Goal: Obtain resource: Download file/media

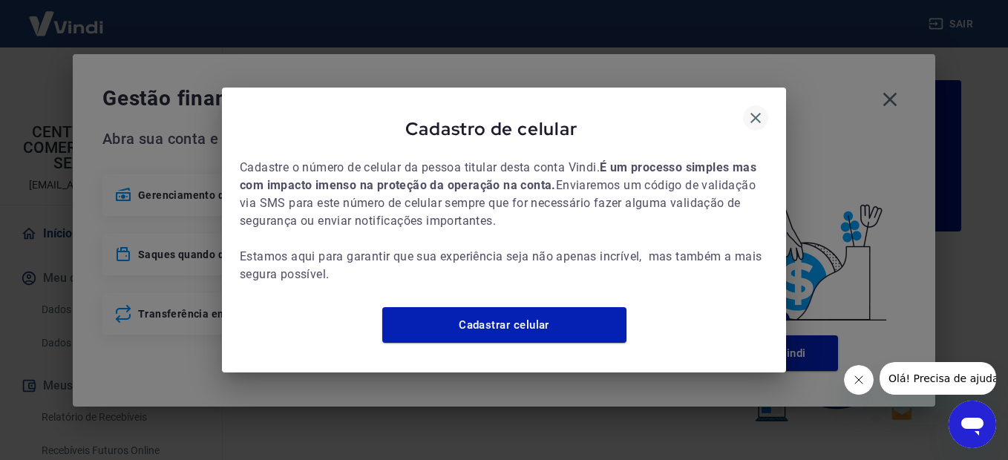
click at [755, 113] on icon "button" at bounding box center [755, 118] width 10 height 10
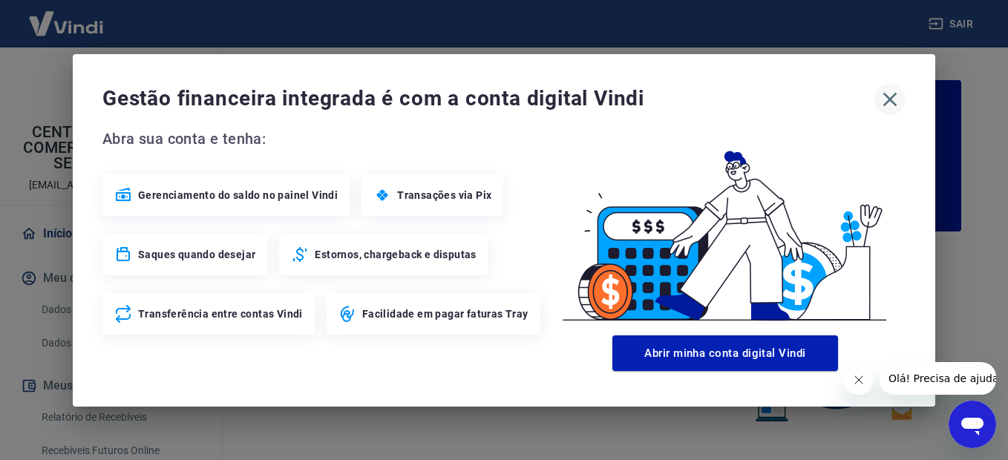
click at [898, 95] on icon "button" at bounding box center [890, 100] width 24 height 24
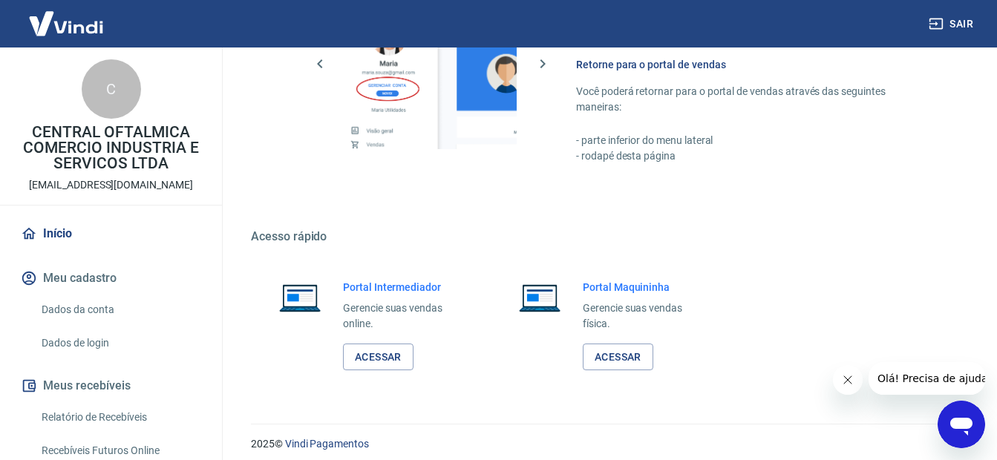
scroll to position [911, 0]
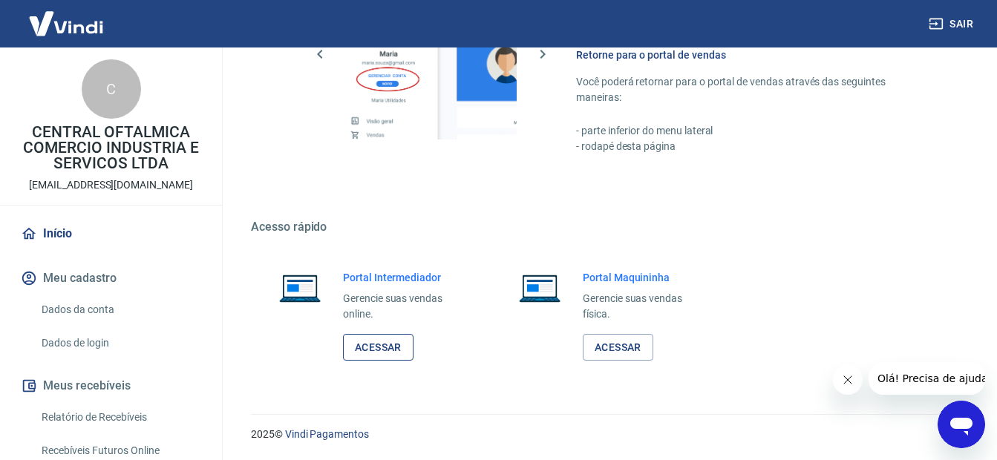
click at [379, 344] on link "Acessar" at bounding box center [378, 347] width 70 height 27
click at [968, 21] on button "Sair" at bounding box center [951, 23] width 53 height 27
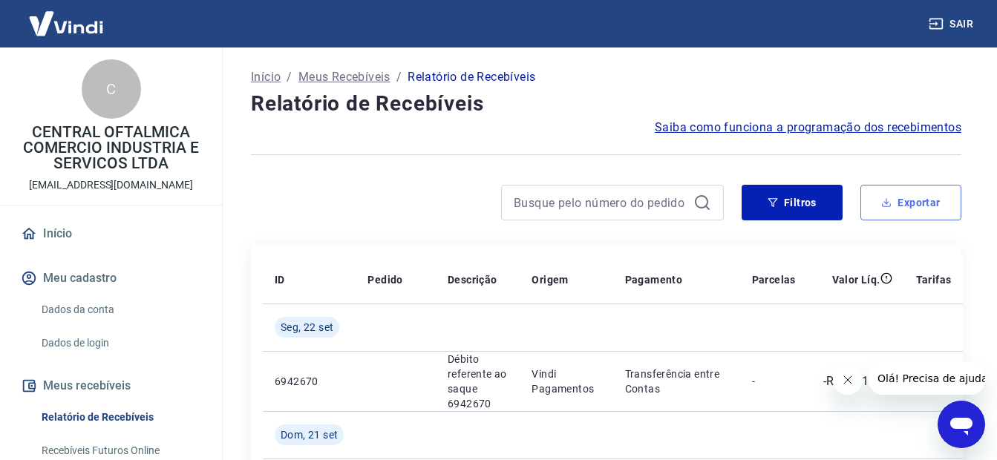
click at [919, 201] on button "Exportar" at bounding box center [910, 203] width 101 height 36
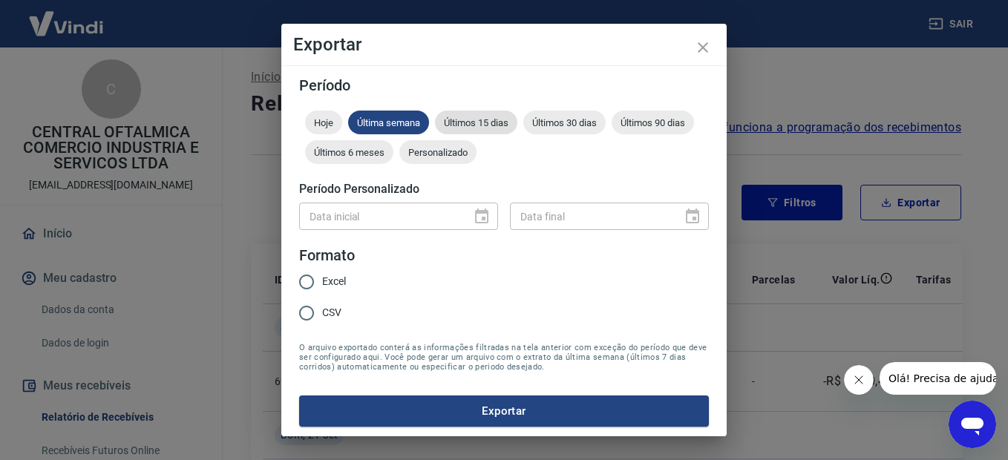
click at [494, 125] on span "Últimos 15 dias" at bounding box center [476, 122] width 82 height 11
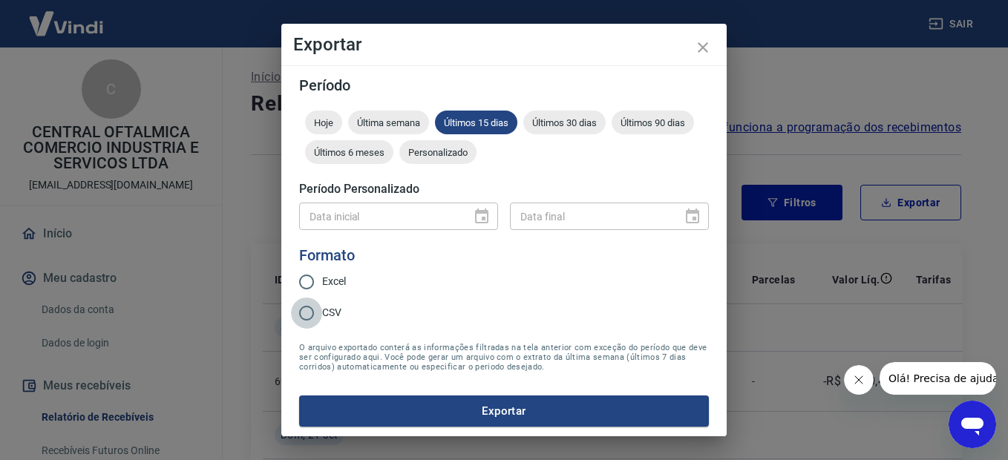
click at [305, 313] on input "CSV" at bounding box center [306, 313] width 31 height 31
radio input "true"
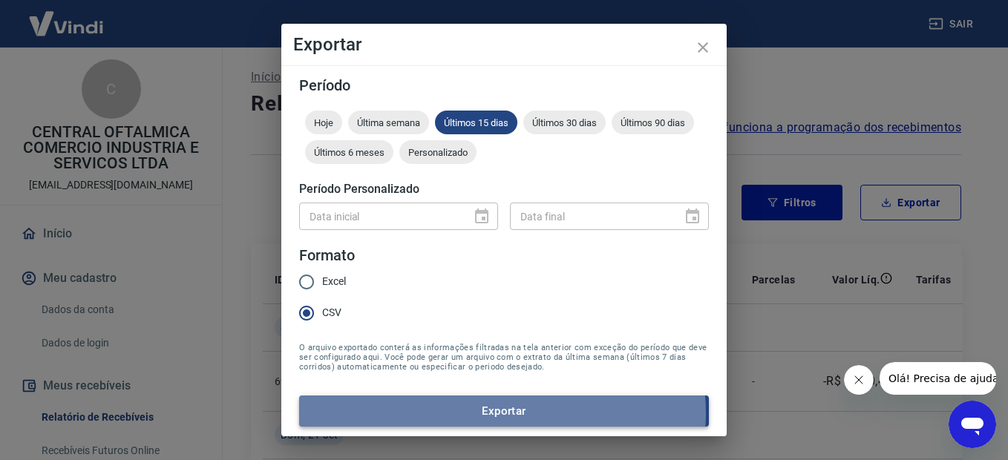
click at [502, 413] on button "Exportar" at bounding box center [504, 411] width 410 height 31
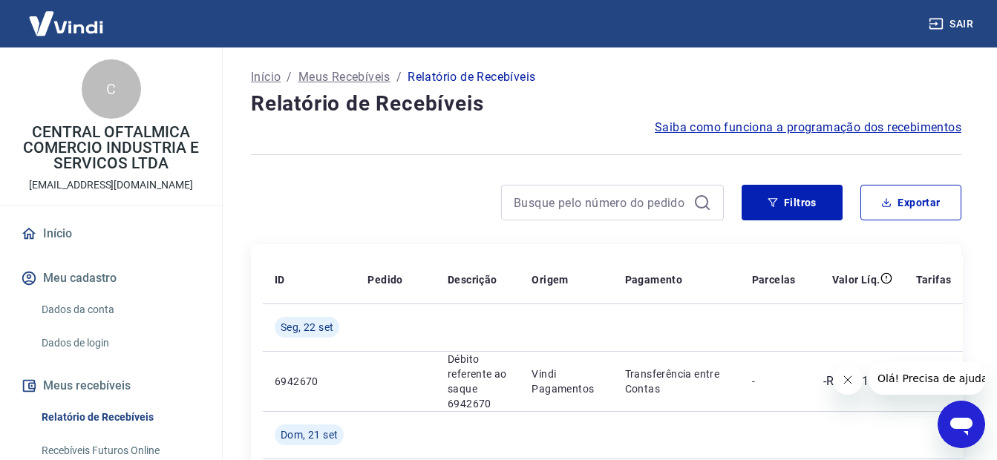
click at [76, 229] on link "Início" at bounding box center [111, 233] width 186 height 33
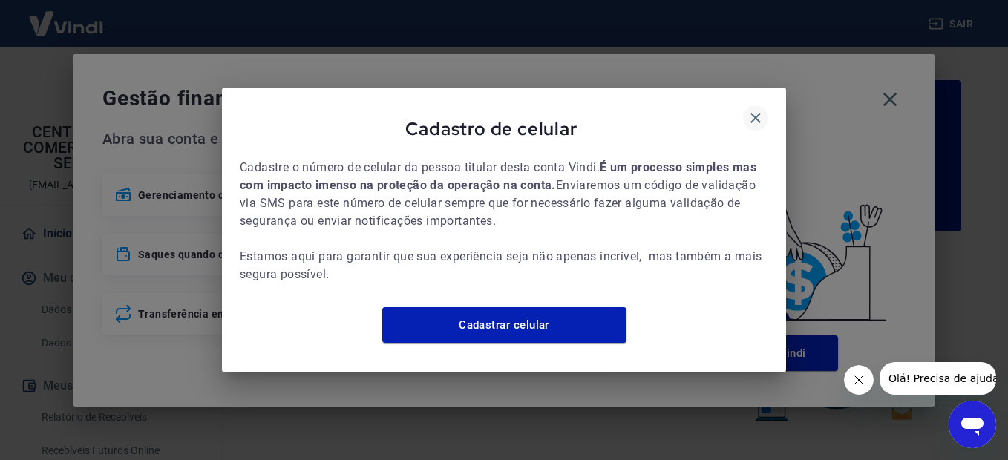
click at [759, 113] on icon "button" at bounding box center [755, 118] width 10 height 10
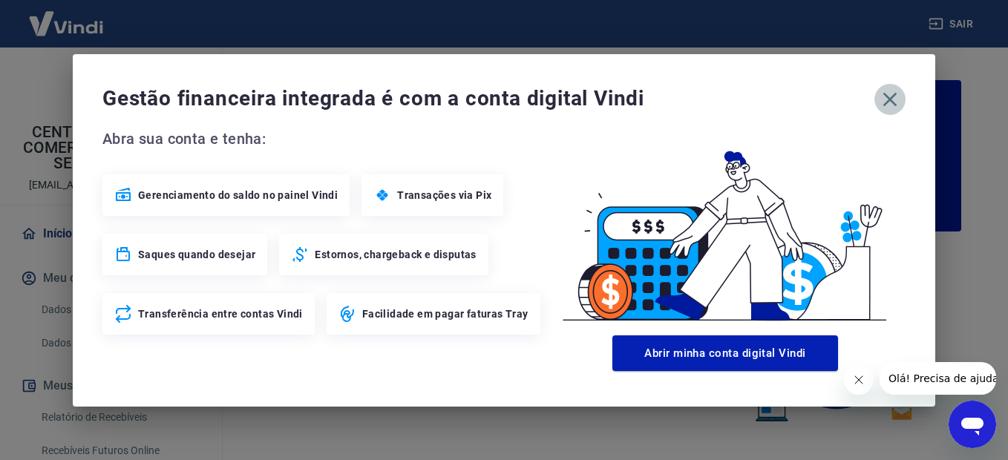
click at [894, 97] on icon "button" at bounding box center [890, 100] width 24 height 24
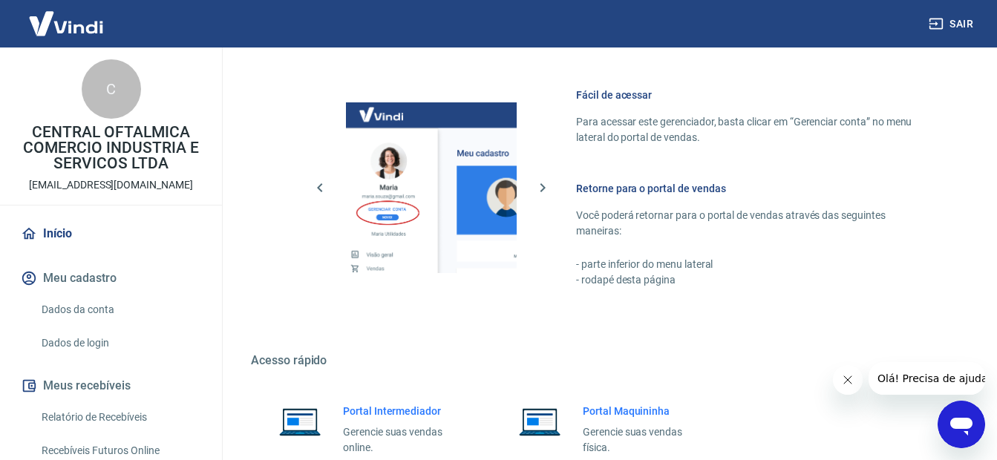
scroll to position [911, 0]
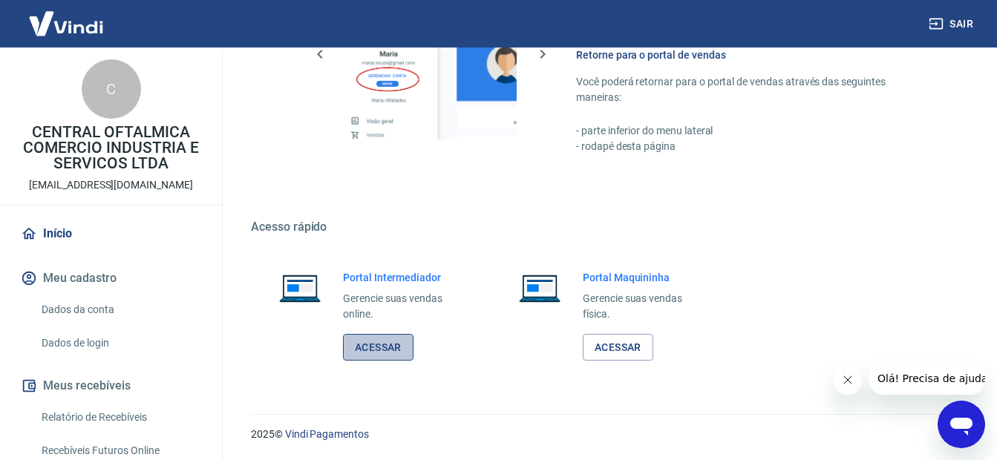
click at [375, 347] on link "Acessar" at bounding box center [378, 347] width 70 height 27
click at [965, 20] on button "Sair" at bounding box center [951, 23] width 53 height 27
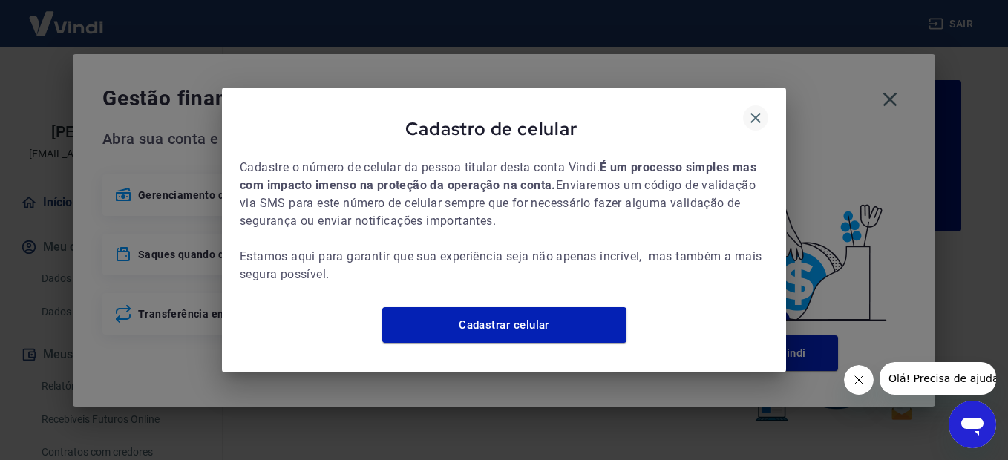
click at [761, 109] on icon "button" at bounding box center [756, 118] width 18 height 18
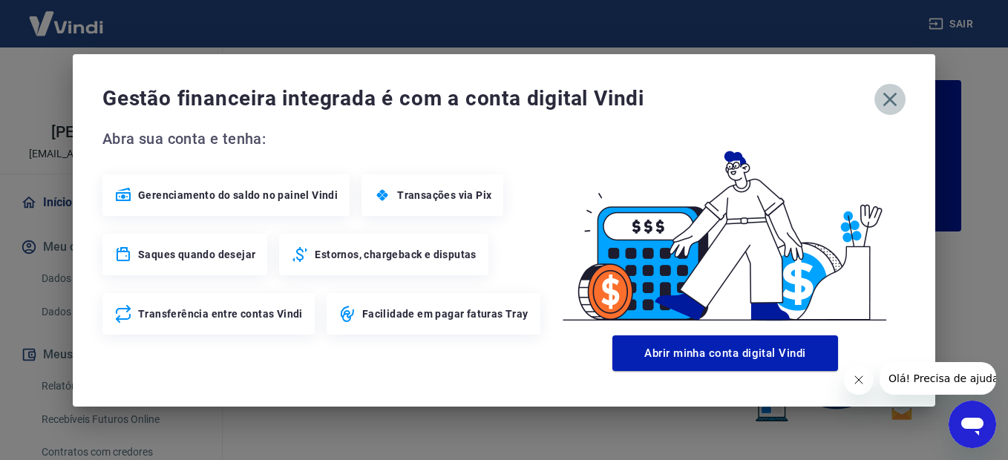
click at [882, 107] on icon "button" at bounding box center [890, 100] width 24 height 24
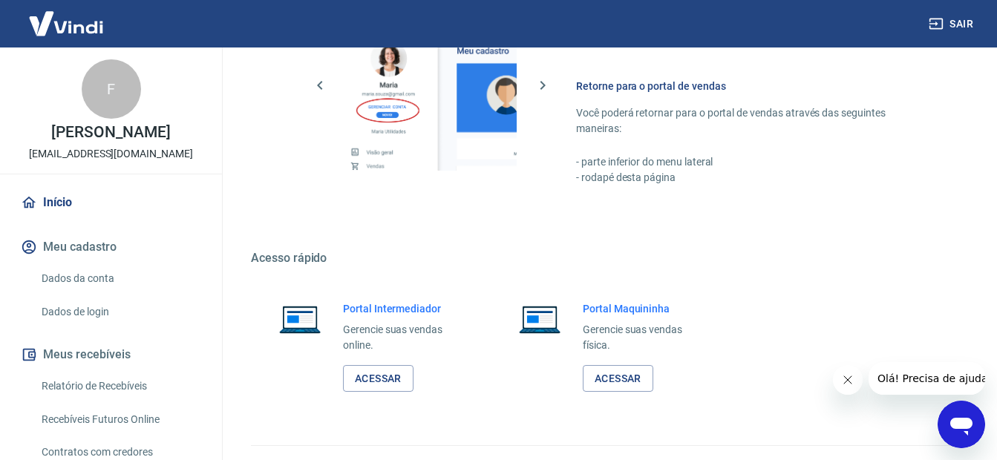
scroll to position [911, 0]
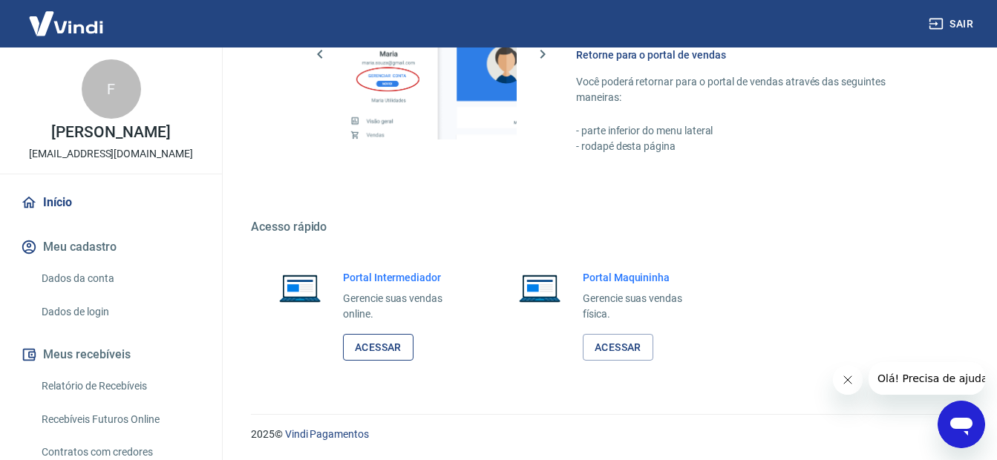
click at [366, 352] on link "Acessar" at bounding box center [378, 347] width 70 height 27
click at [972, 30] on button "Sair" at bounding box center [951, 23] width 53 height 27
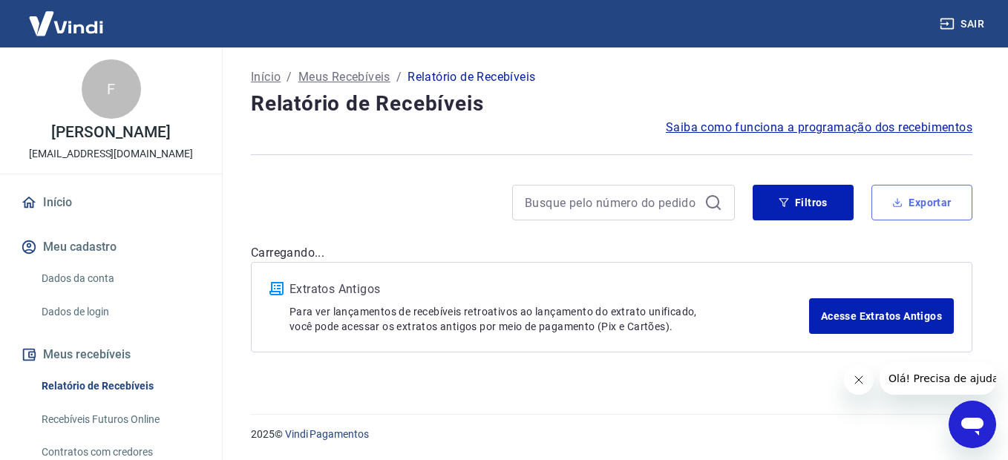
click at [922, 198] on button "Exportar" at bounding box center [921, 203] width 101 height 36
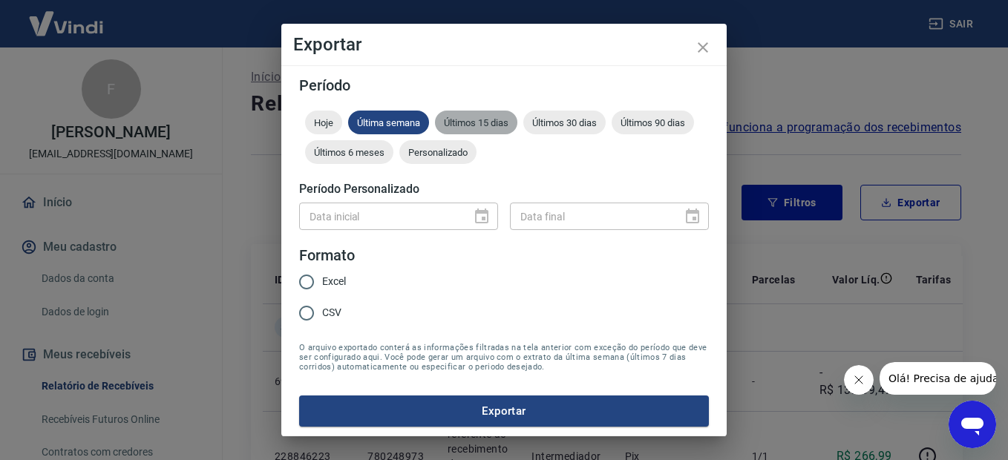
click at [480, 126] on span "Últimos 15 dias" at bounding box center [476, 122] width 82 height 11
click at [308, 312] on input "CSV" at bounding box center [306, 313] width 31 height 31
radio input "true"
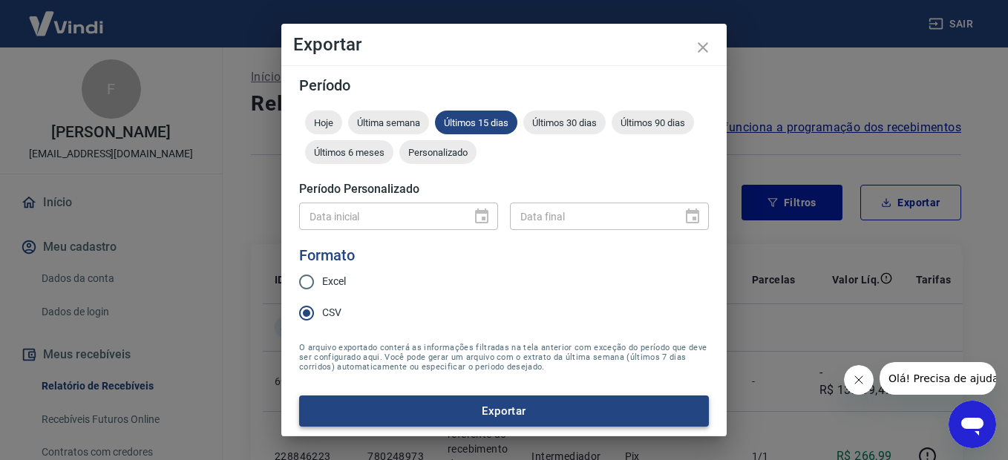
click at [519, 413] on button "Exportar" at bounding box center [504, 411] width 410 height 31
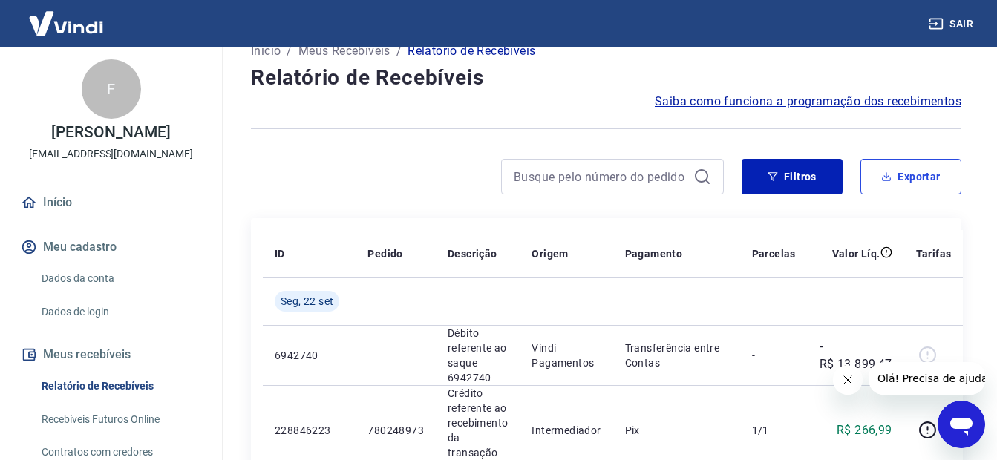
scroll to position [34, 0]
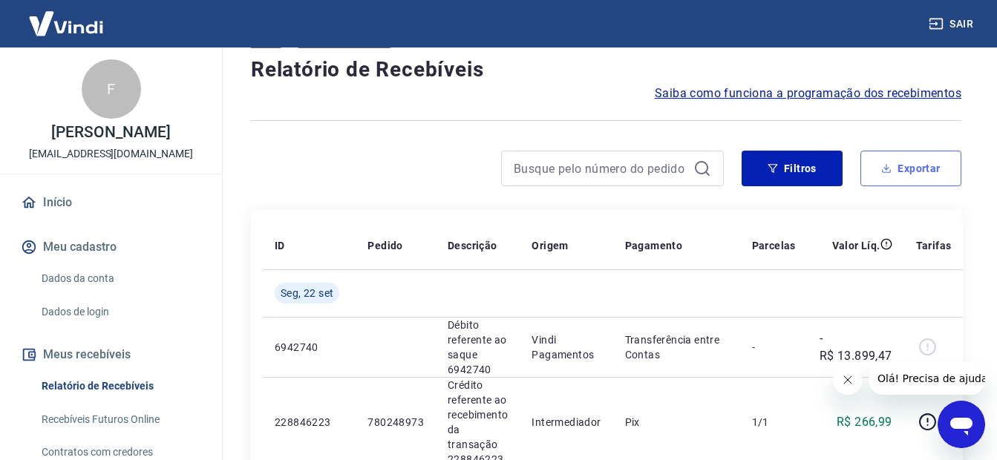
click at [917, 168] on button "Exportar" at bounding box center [910, 169] width 101 height 36
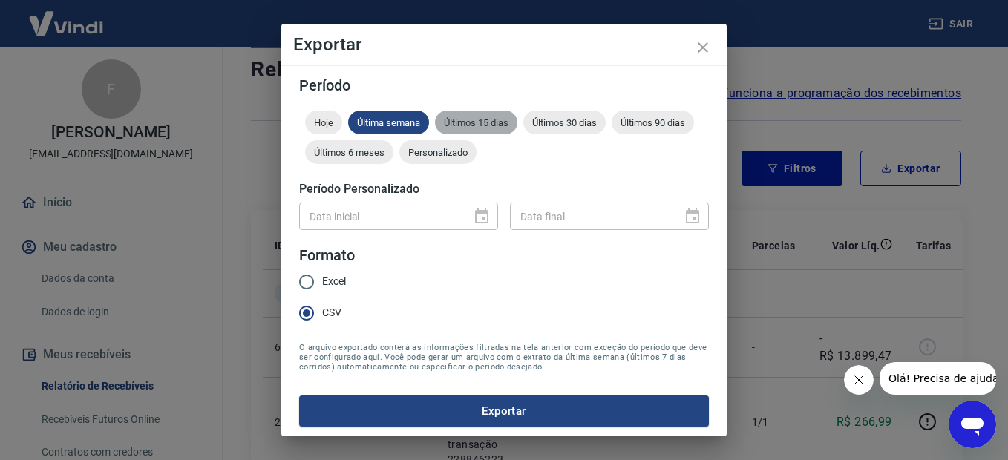
click at [488, 122] on span "Últimos 15 dias" at bounding box center [476, 122] width 82 height 11
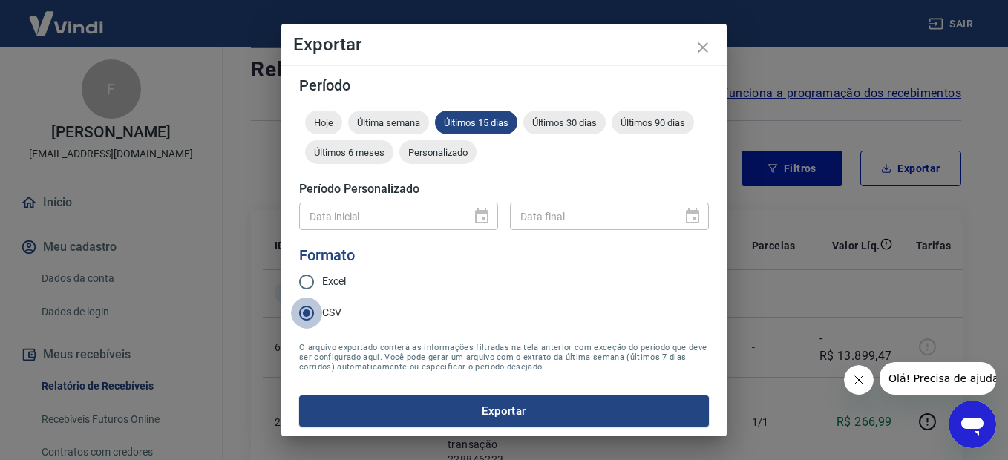
click at [304, 312] on input "CSV" at bounding box center [306, 313] width 31 height 31
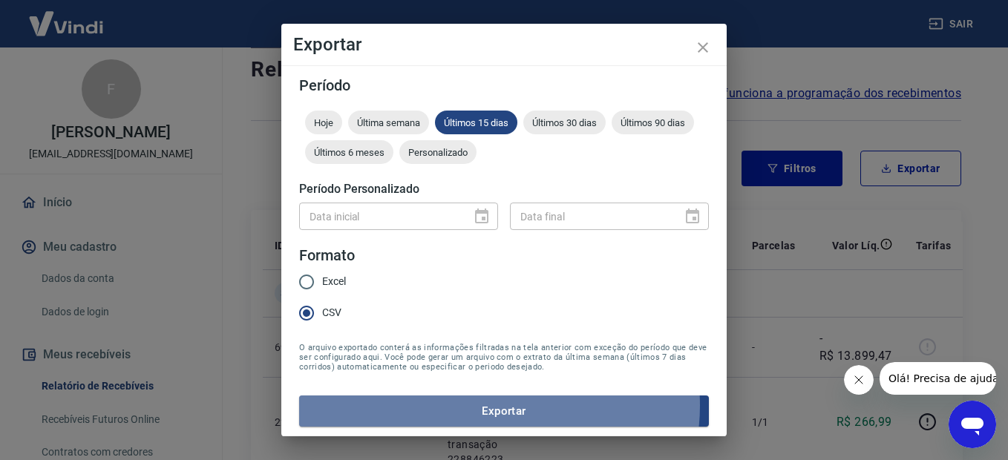
click at [493, 407] on button "Exportar" at bounding box center [504, 411] width 410 height 31
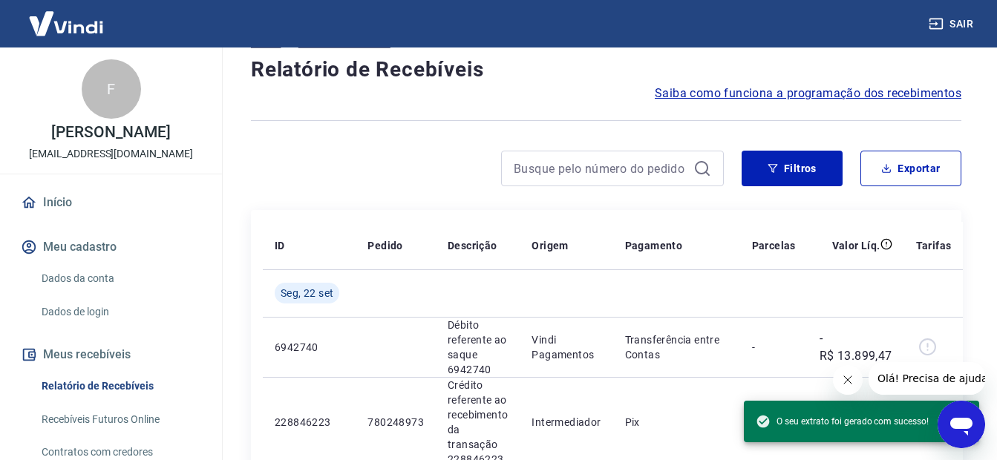
click at [321, 157] on div at bounding box center [487, 169] width 473 height 36
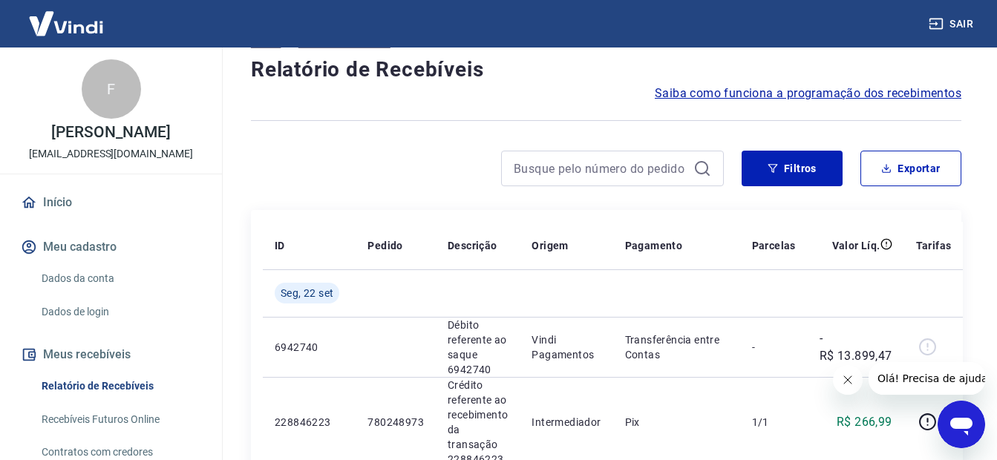
click at [962, 27] on button "Sair" at bounding box center [951, 23] width 53 height 27
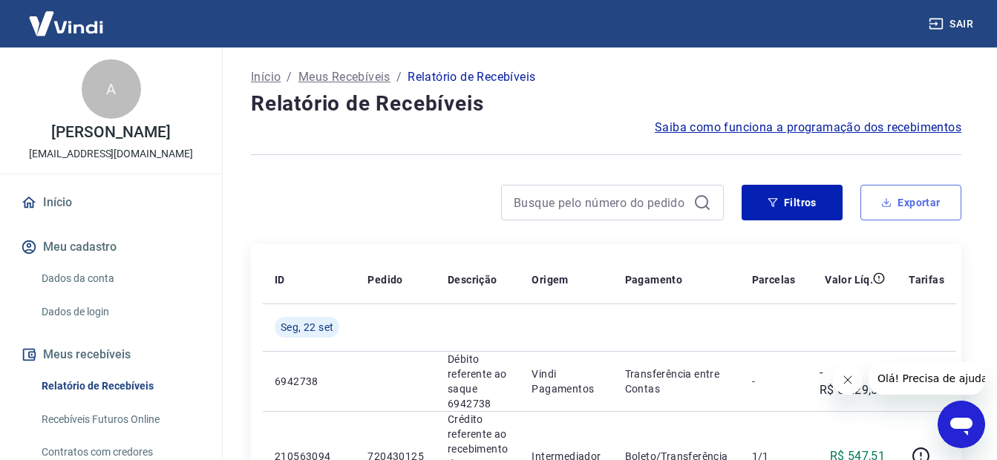
click at [935, 206] on button "Exportar" at bounding box center [910, 203] width 101 height 36
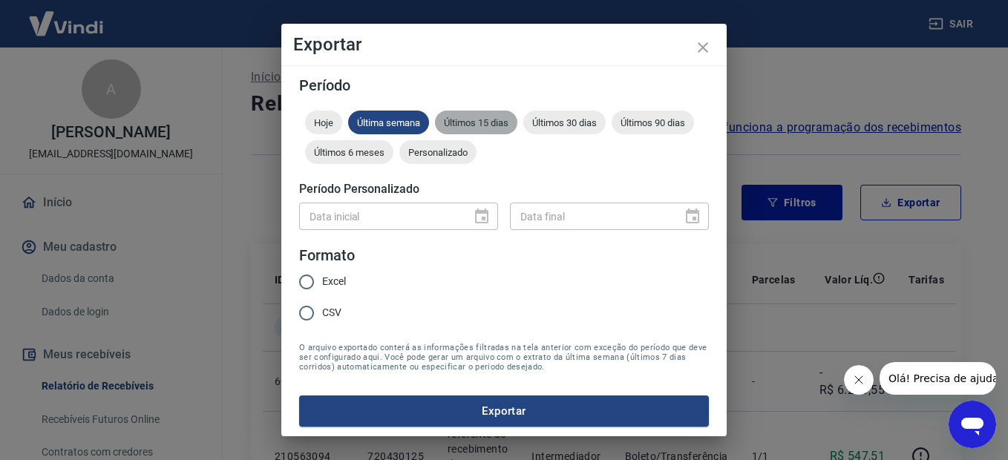
click at [488, 120] on span "Últimos 15 dias" at bounding box center [476, 122] width 82 height 11
click at [304, 315] on input "CSV" at bounding box center [306, 313] width 31 height 31
radio input "true"
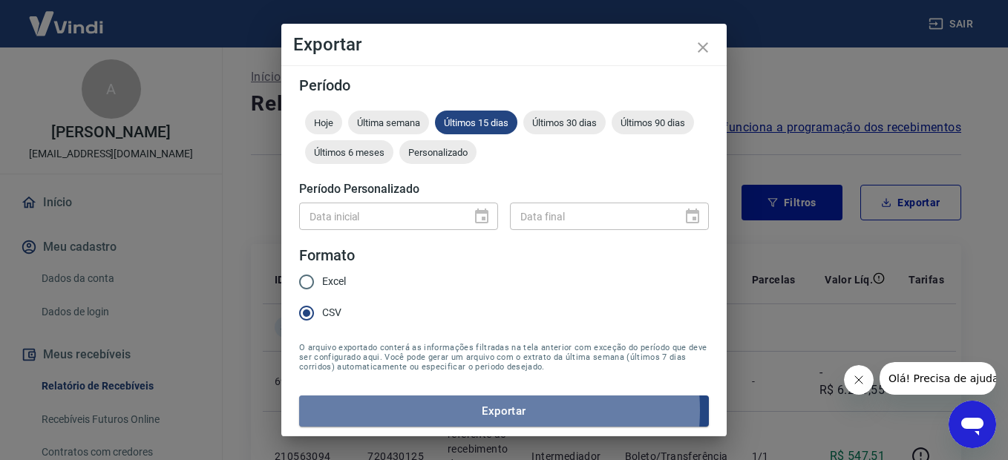
click at [500, 413] on button "Exportar" at bounding box center [504, 411] width 410 height 31
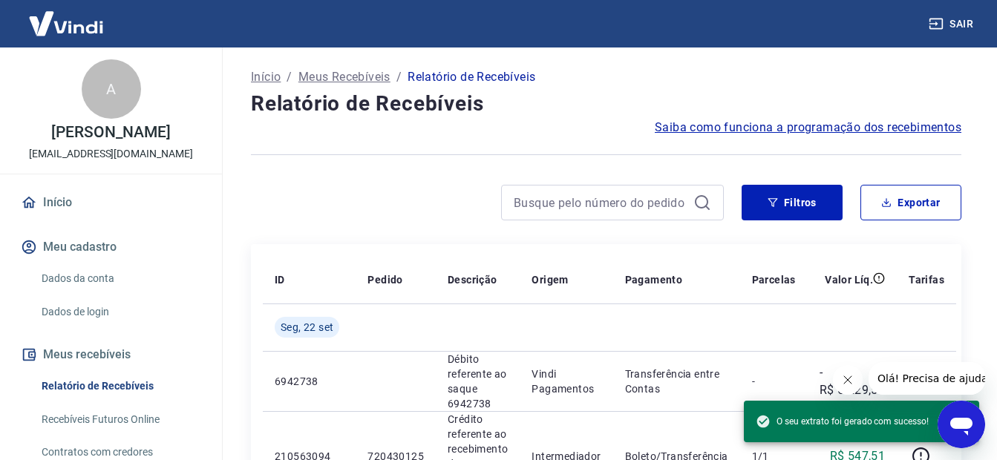
click at [375, 213] on div at bounding box center [487, 203] width 473 height 36
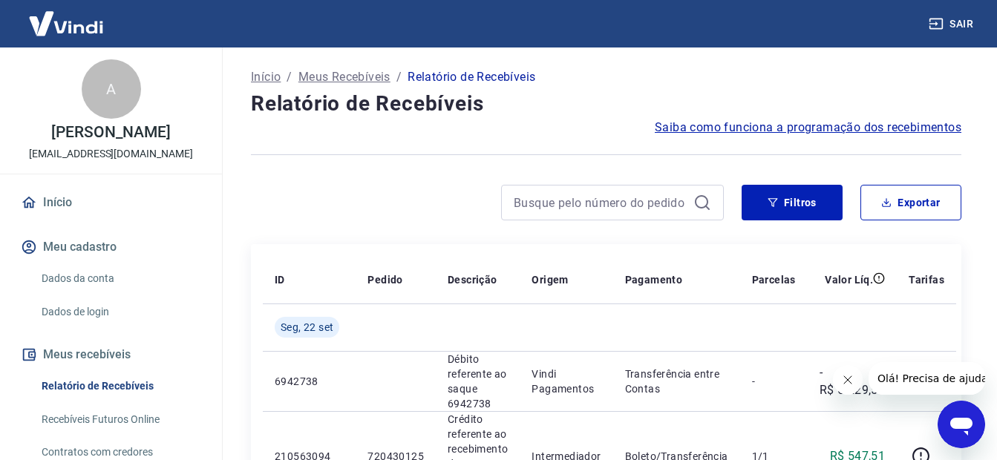
click at [46, 219] on link "Início" at bounding box center [111, 202] width 186 height 33
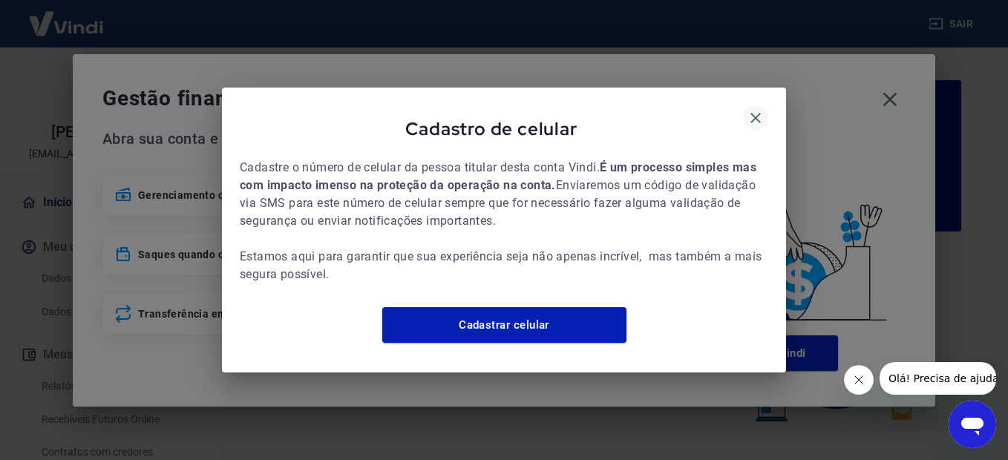
click at [757, 113] on icon "button" at bounding box center [756, 118] width 18 height 18
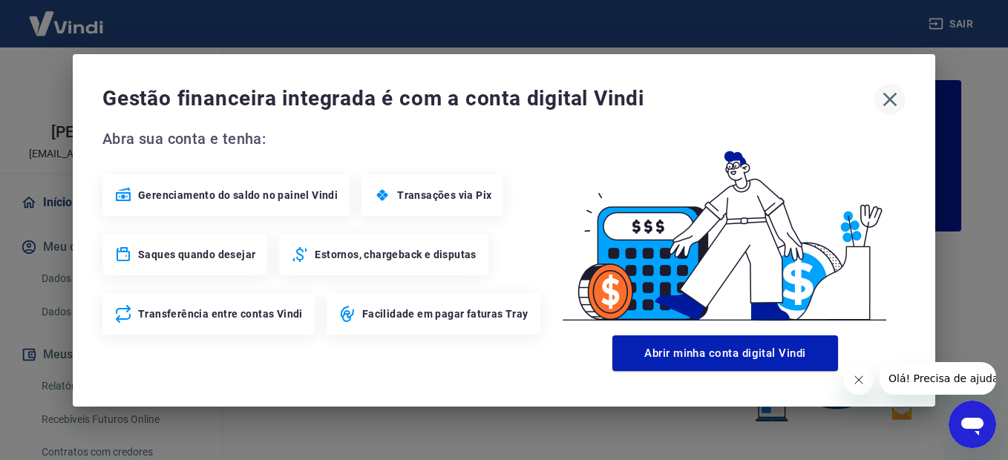
click at [891, 96] on icon "button" at bounding box center [890, 99] width 14 height 14
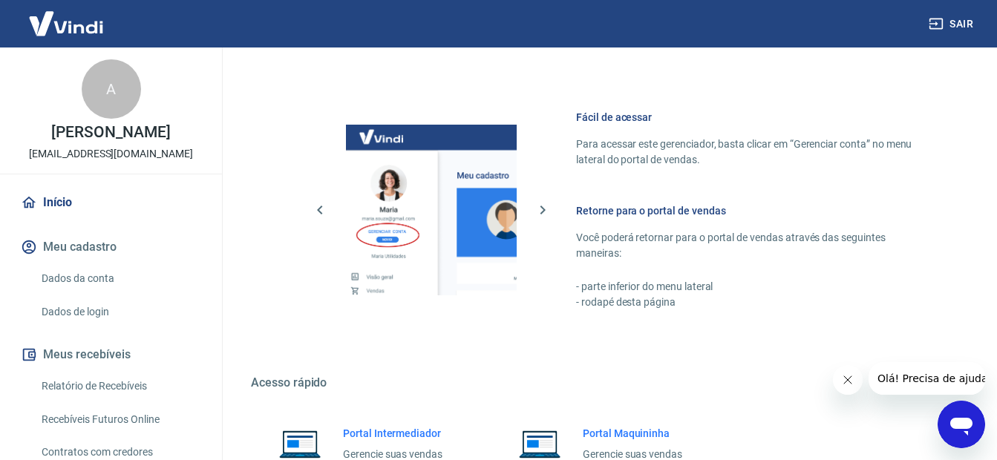
scroll to position [911, 0]
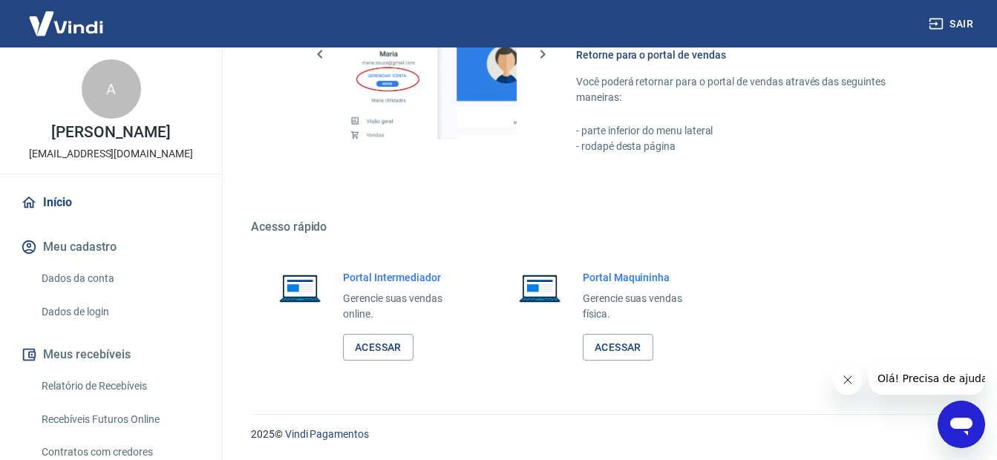
drag, startPoint x: 1004, startPoint y: 56, endPoint x: 10, endPoint y: 9, distance: 995.5
click at [381, 351] on link "Acessar" at bounding box center [378, 347] width 70 height 27
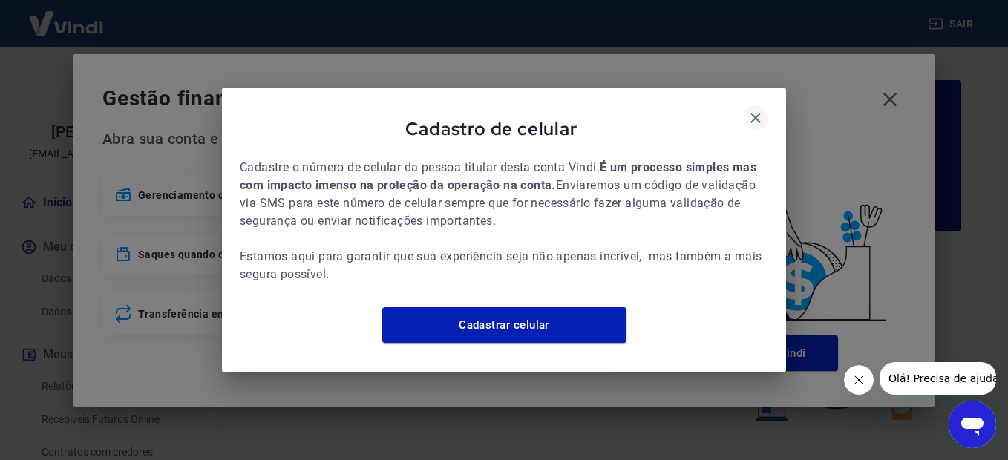
click at [761, 109] on icon "button" at bounding box center [756, 118] width 18 height 18
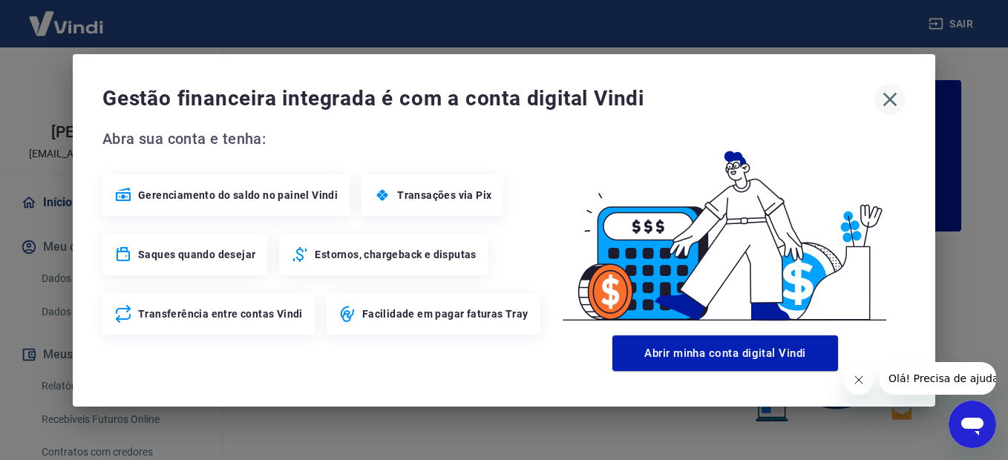
click at [891, 99] on icon "button" at bounding box center [890, 99] width 14 height 14
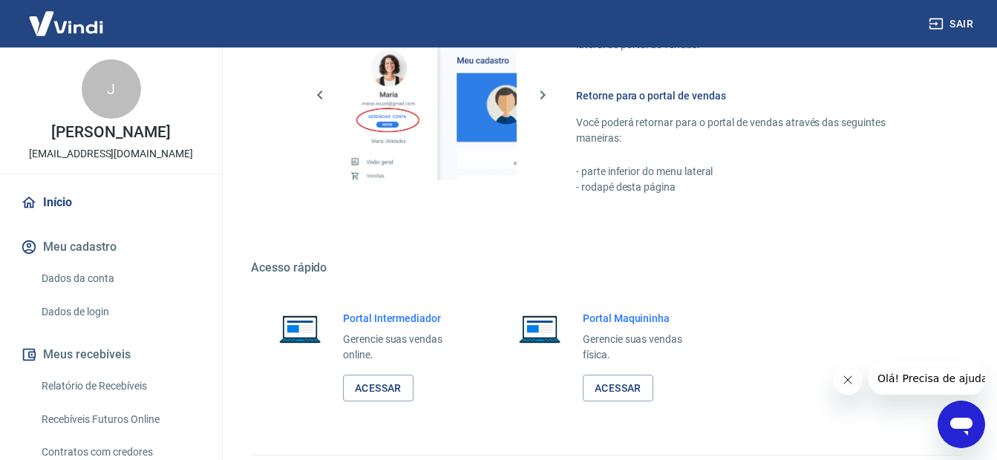
scroll to position [911, 0]
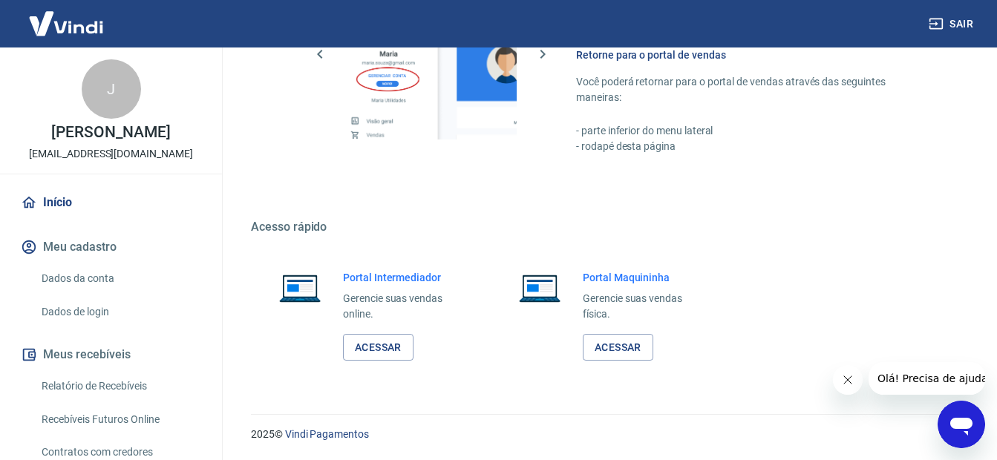
drag, startPoint x: 1006, startPoint y: 69, endPoint x: 53, endPoint y: 22, distance: 954.0
click at [386, 345] on link "Acessar" at bounding box center [378, 347] width 70 height 27
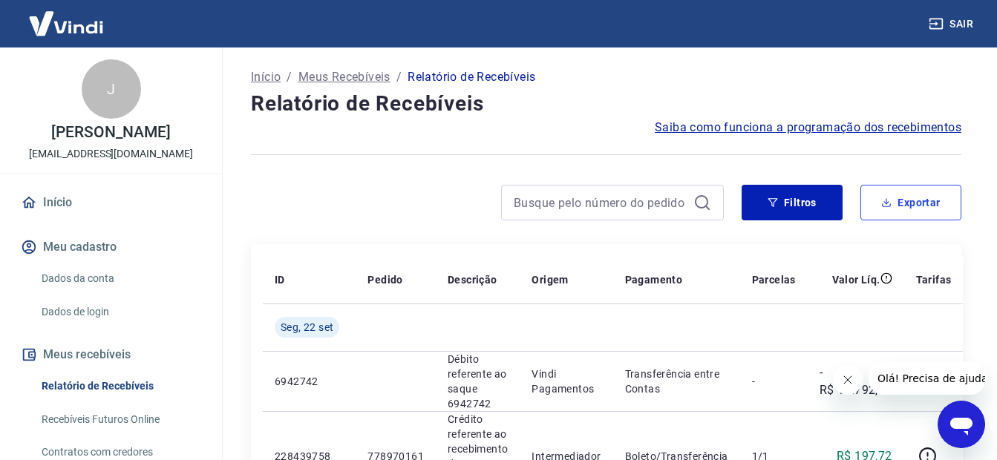
click at [919, 202] on button "Exportar" at bounding box center [910, 203] width 101 height 36
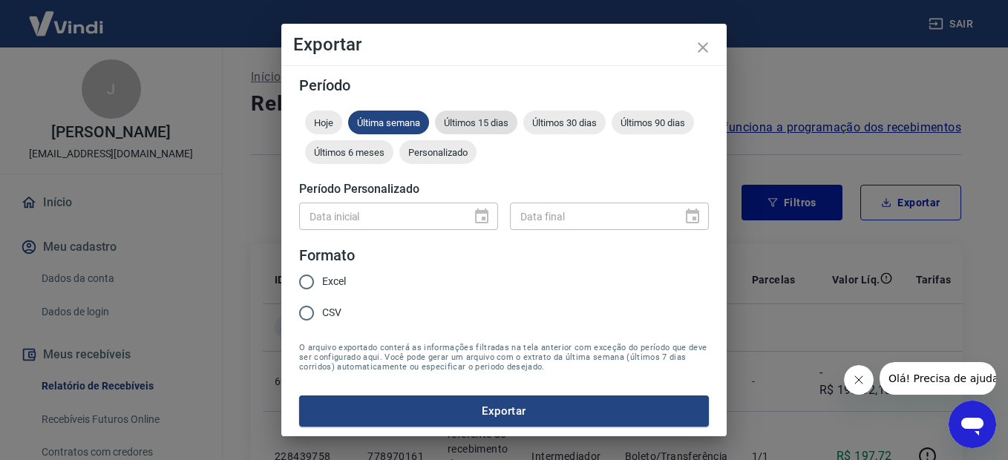
click at [485, 122] on span "Últimos 15 dias" at bounding box center [476, 122] width 82 height 11
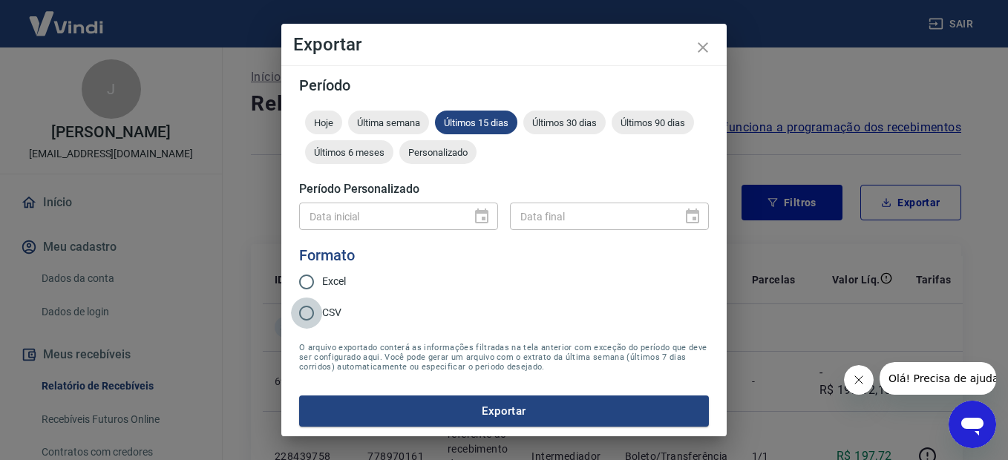
click at [304, 309] on input "CSV" at bounding box center [306, 313] width 31 height 31
radio input "true"
click at [485, 415] on button "Exportar" at bounding box center [504, 411] width 410 height 31
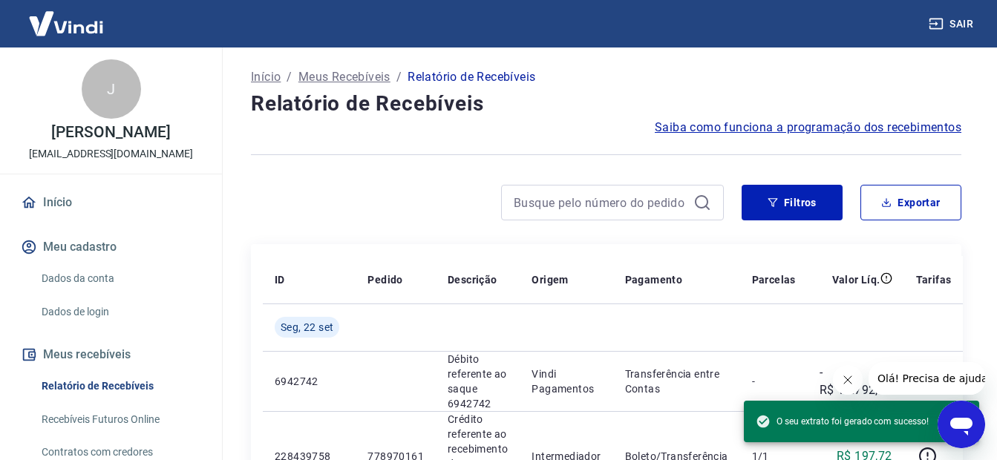
drag, startPoint x: 292, startPoint y: 250, endPoint x: 317, endPoint y: 229, distance: 32.1
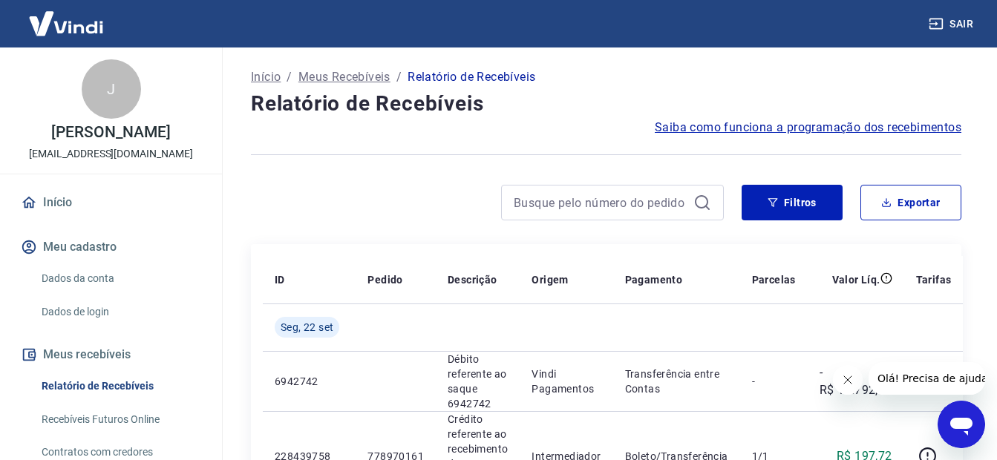
click at [962, 27] on button "Sair" at bounding box center [951, 23] width 53 height 27
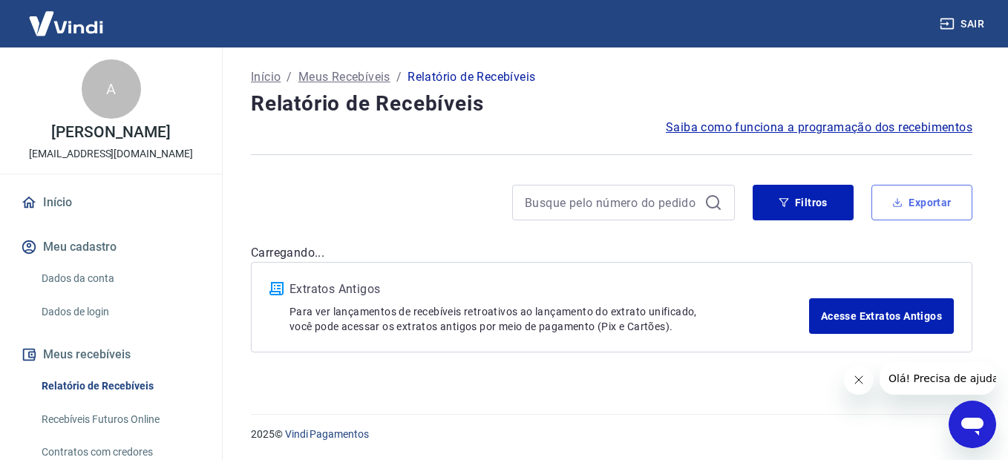
click at [942, 203] on button "Exportar" at bounding box center [921, 203] width 101 height 36
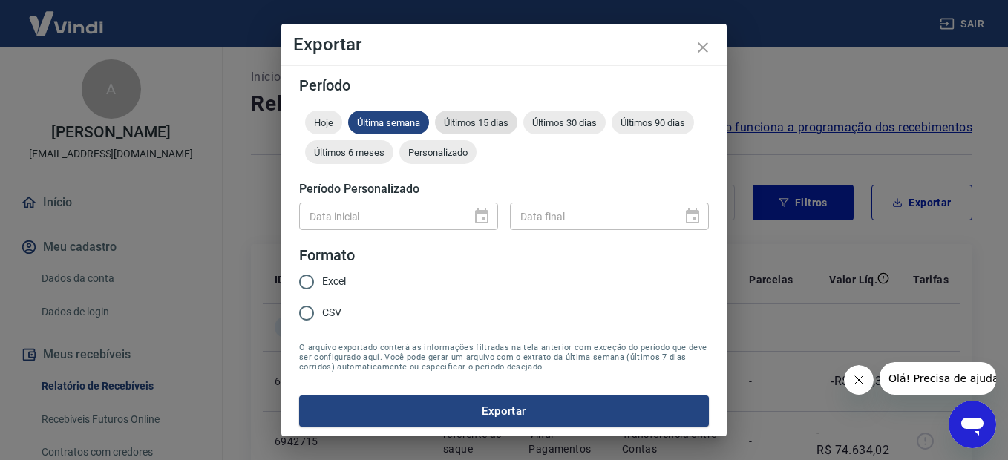
click at [496, 119] on span "Últimos 15 dias" at bounding box center [476, 122] width 82 height 11
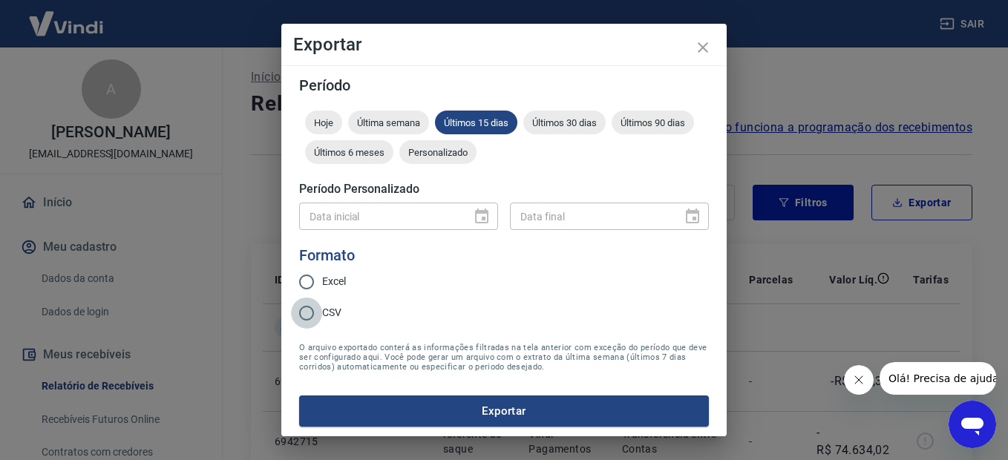
click at [313, 315] on input "CSV" at bounding box center [306, 313] width 31 height 31
radio input "true"
click at [477, 410] on button "Exportar" at bounding box center [504, 411] width 410 height 31
